Goal: Information Seeking & Learning: Learn about a topic

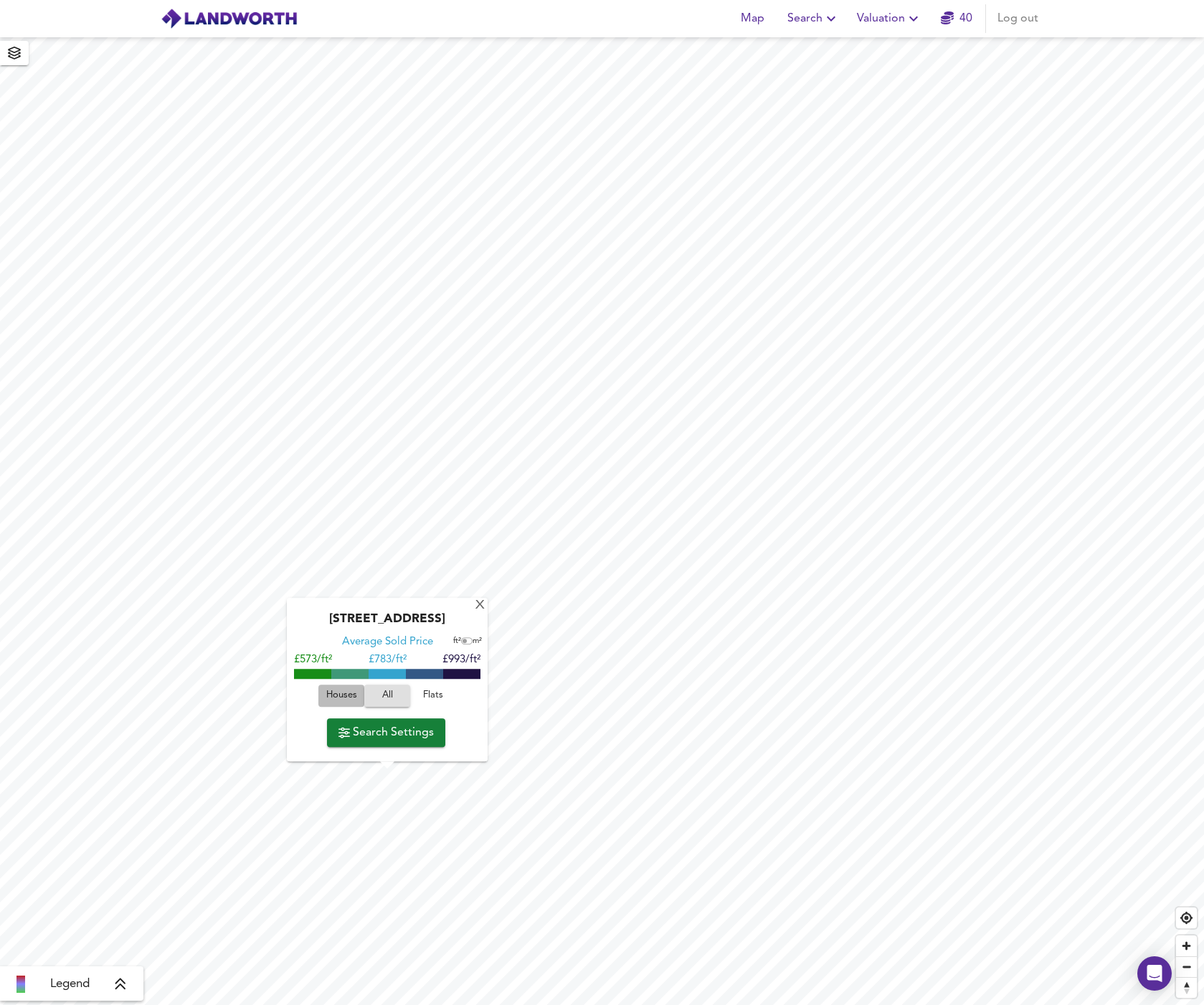
click at [330, 691] on span "Houses" at bounding box center [341, 696] width 39 height 17
drag, startPoint x: 411, startPoint y: 622, endPoint x: 471, endPoint y: 617, distance: 60.2
click at [471, 617] on div "[STREET_ADDRESS]" at bounding box center [387, 624] width 186 height 23
copy div "SW12 8EU"
click at [420, 675] on div at bounding box center [385, 672] width 186 height 8
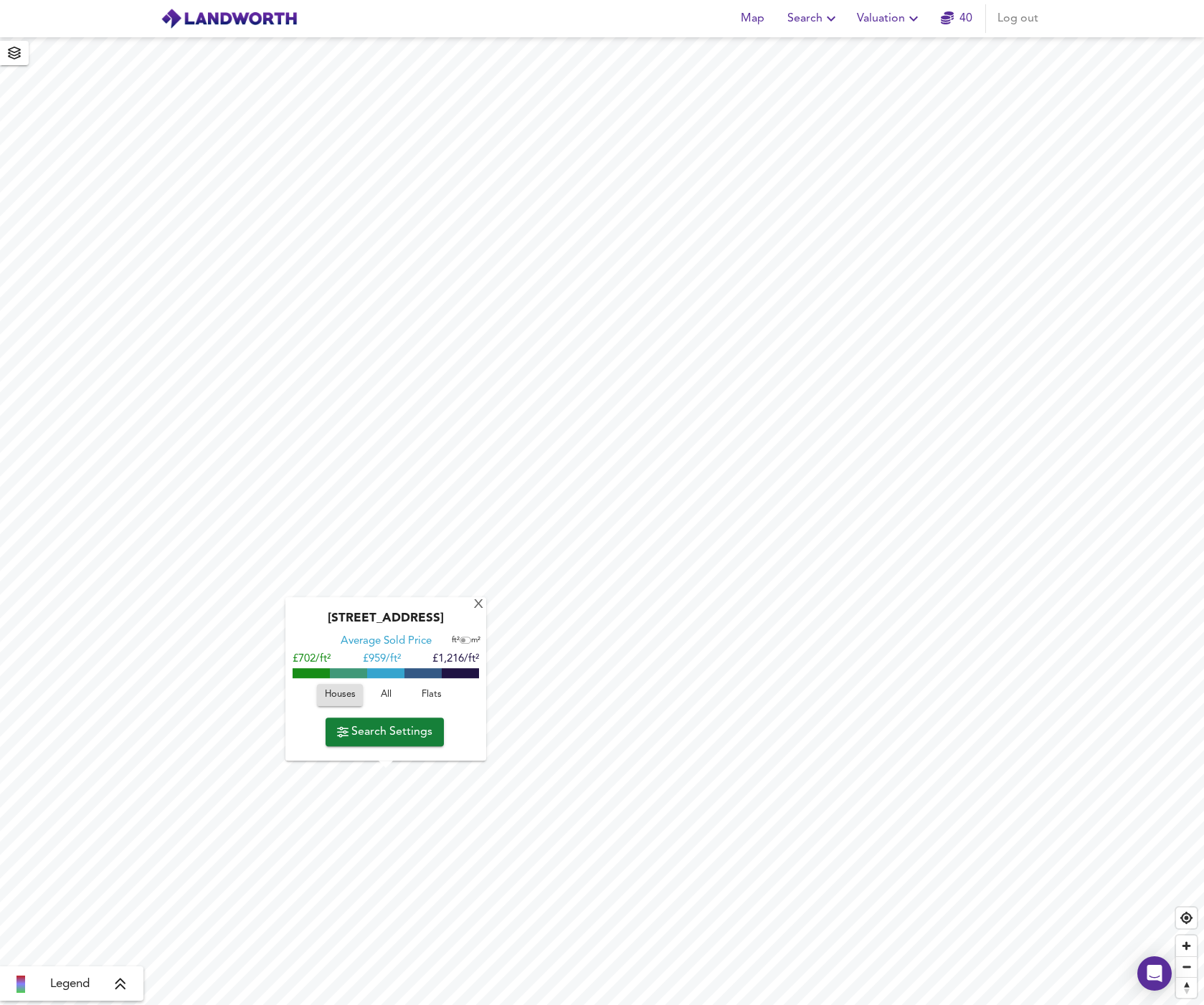
click at [421, 675] on span at bounding box center [424, 673] width 38 height 10
click at [466, 642] on input "checkbox" at bounding box center [463, 642] width 22 height 8
click at [466, 642] on input "checkbox" at bounding box center [467, 642] width 22 height 8
checkbox input "false"
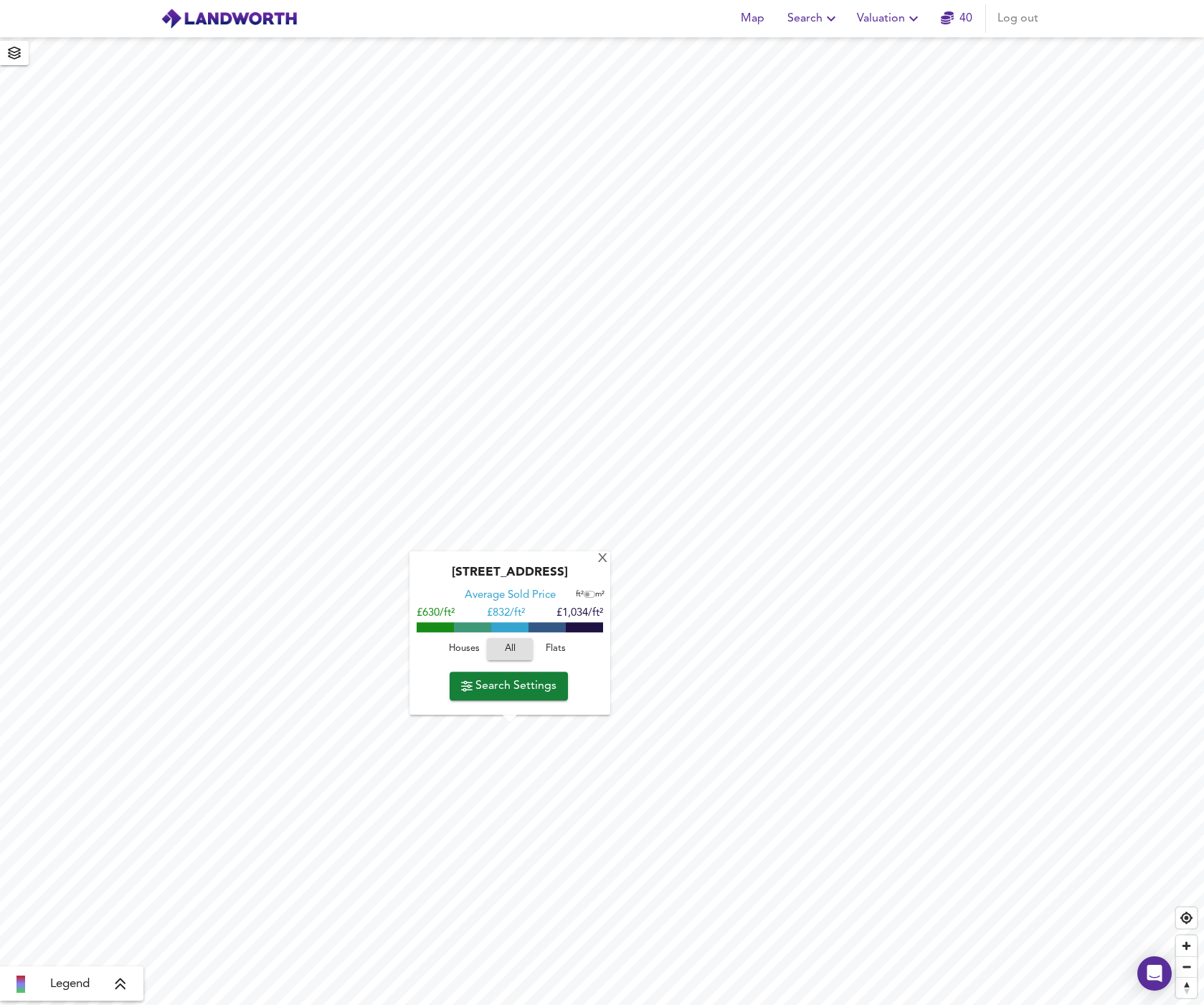
click at [471, 655] on span "Houses" at bounding box center [463, 649] width 39 height 17
drag, startPoint x: 530, startPoint y: 572, endPoint x: 596, endPoint y: 576, distance: 66.1
click at [596, 576] on div "[STREET_ADDRESS]" at bounding box center [509, 577] width 186 height 23
copy div "SW17 8EY"
click at [601, 559] on div "X" at bounding box center [602, 560] width 12 height 14
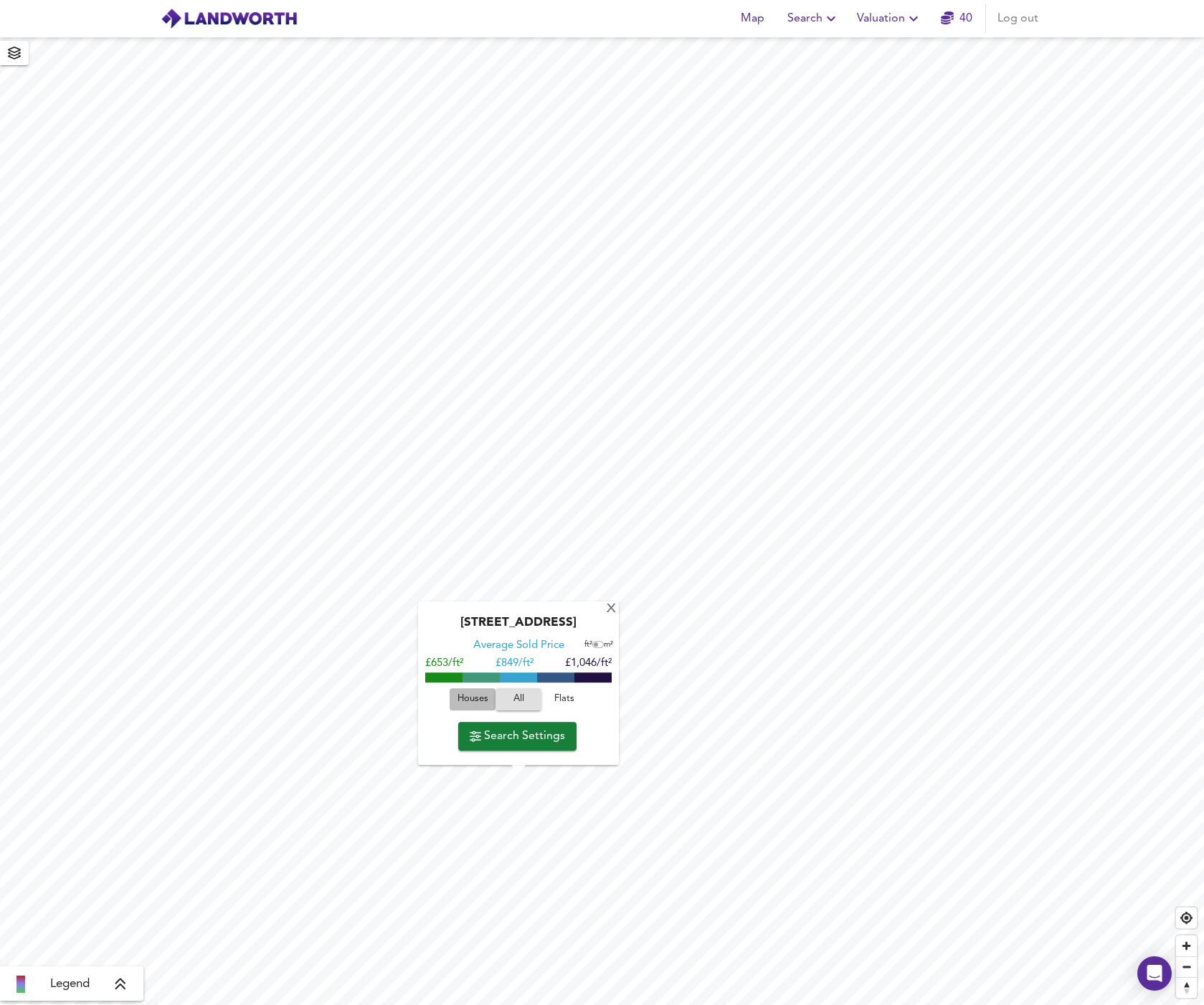
click at [483, 699] on span "Houses" at bounding box center [471, 700] width 39 height 17
click at [610, 610] on div "X" at bounding box center [610, 610] width 12 height 14
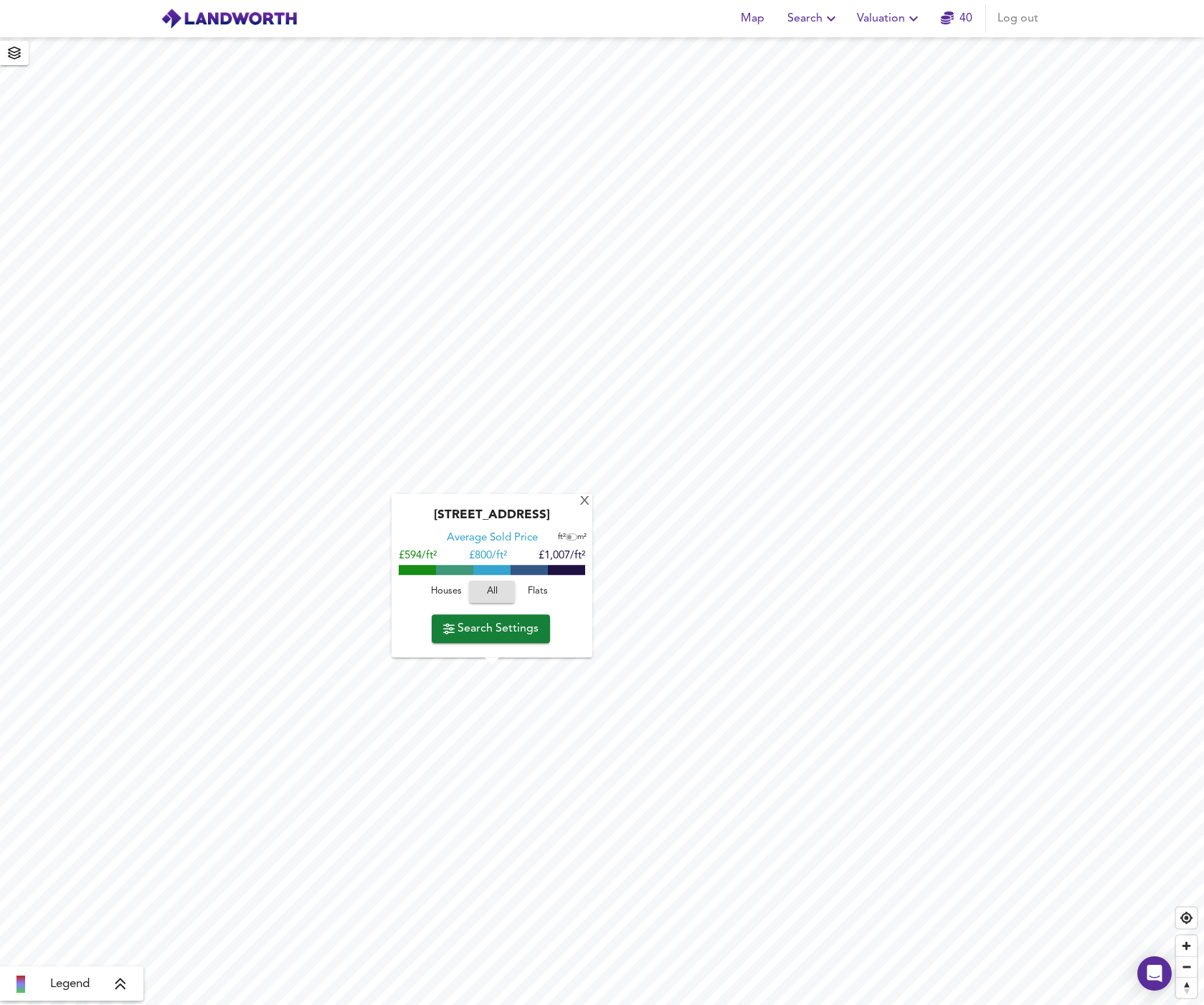
click at [455, 595] on span "Houses" at bounding box center [445, 592] width 39 height 17
click at [582, 504] on div "X" at bounding box center [584, 502] width 12 height 14
